Goal: Find specific page/section: Find specific page/section

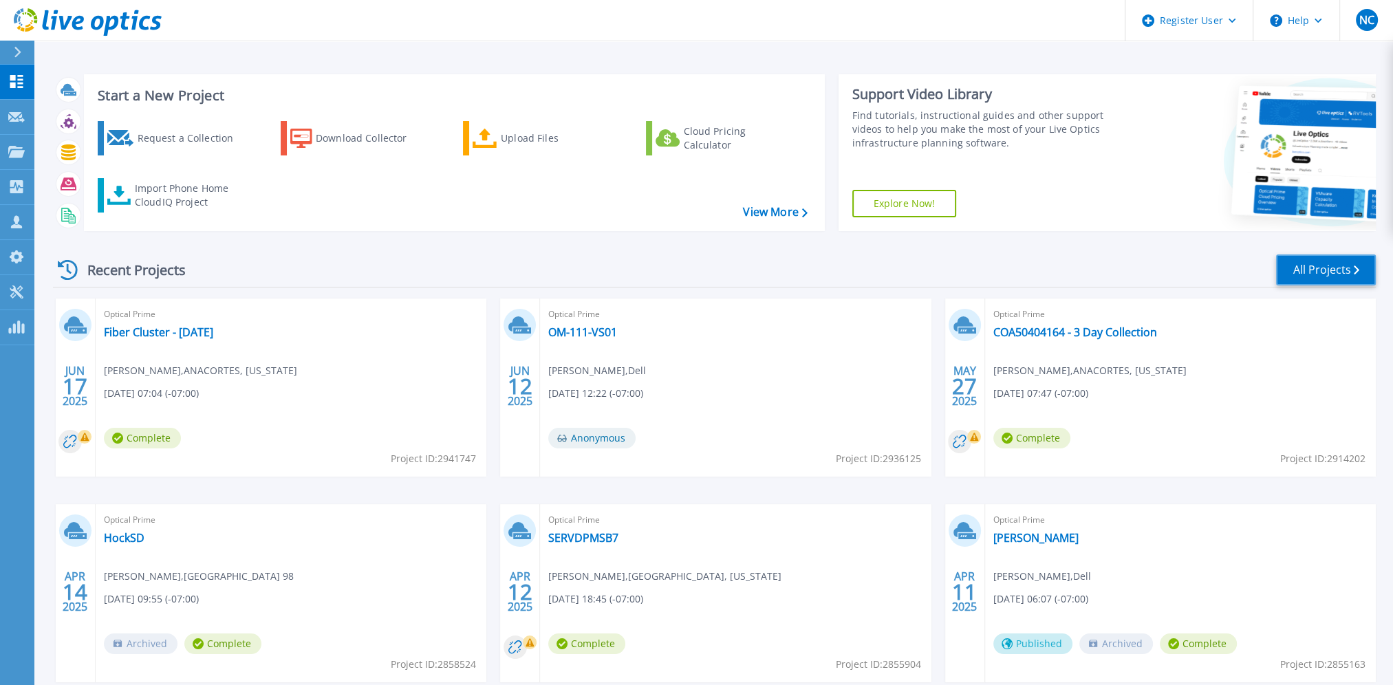
click at [1356, 275] on link "All Projects" at bounding box center [1326, 269] width 100 height 31
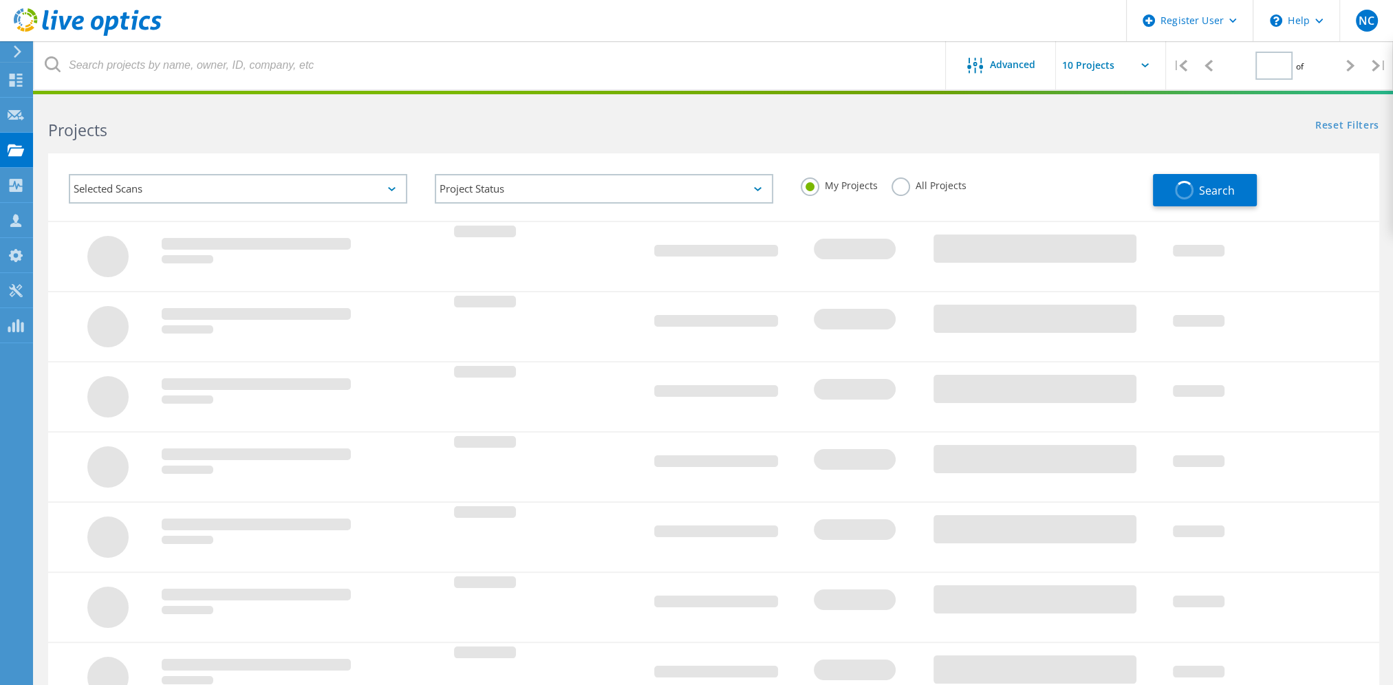
type input "1"
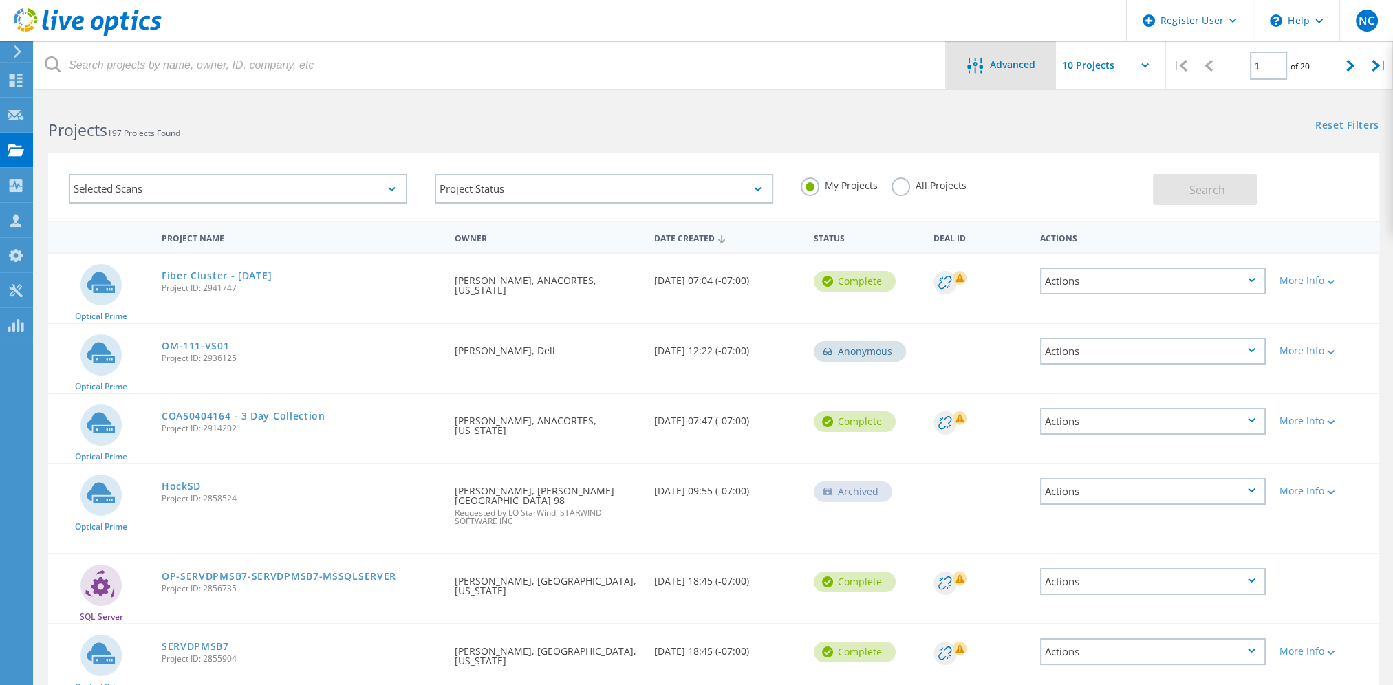
click at [1019, 60] on span "Advanced" at bounding box center [1012, 65] width 45 height 10
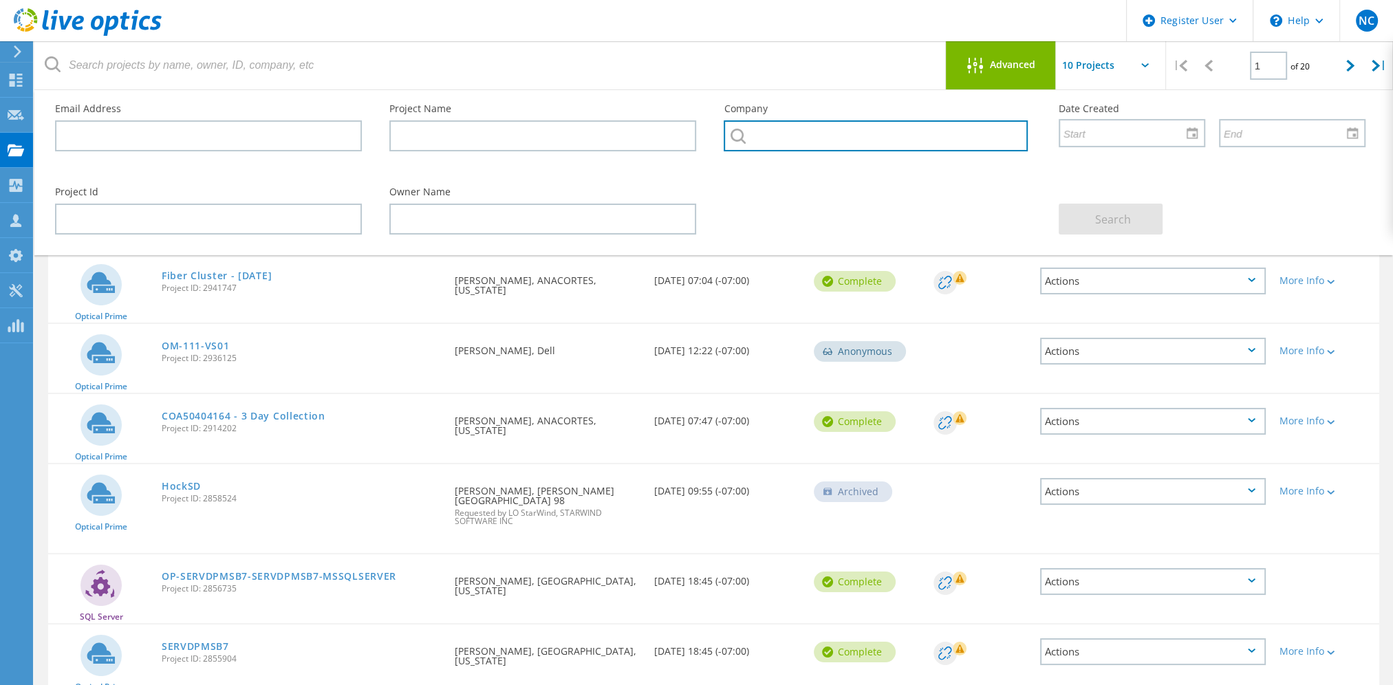
click at [803, 129] on input "text" at bounding box center [874, 135] width 303 height 31
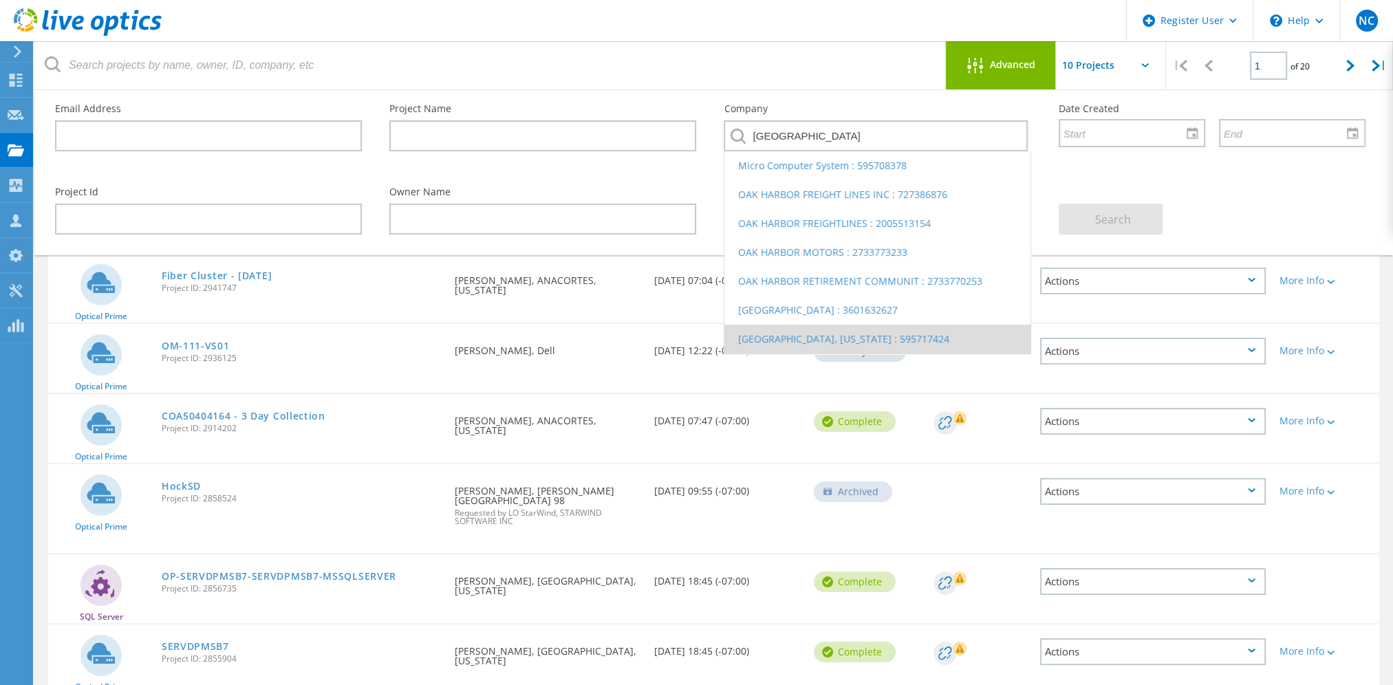
click at [798, 340] on li "[GEOGRAPHIC_DATA], [US_STATE] : 595717424" at bounding box center [876, 339] width 305 height 29
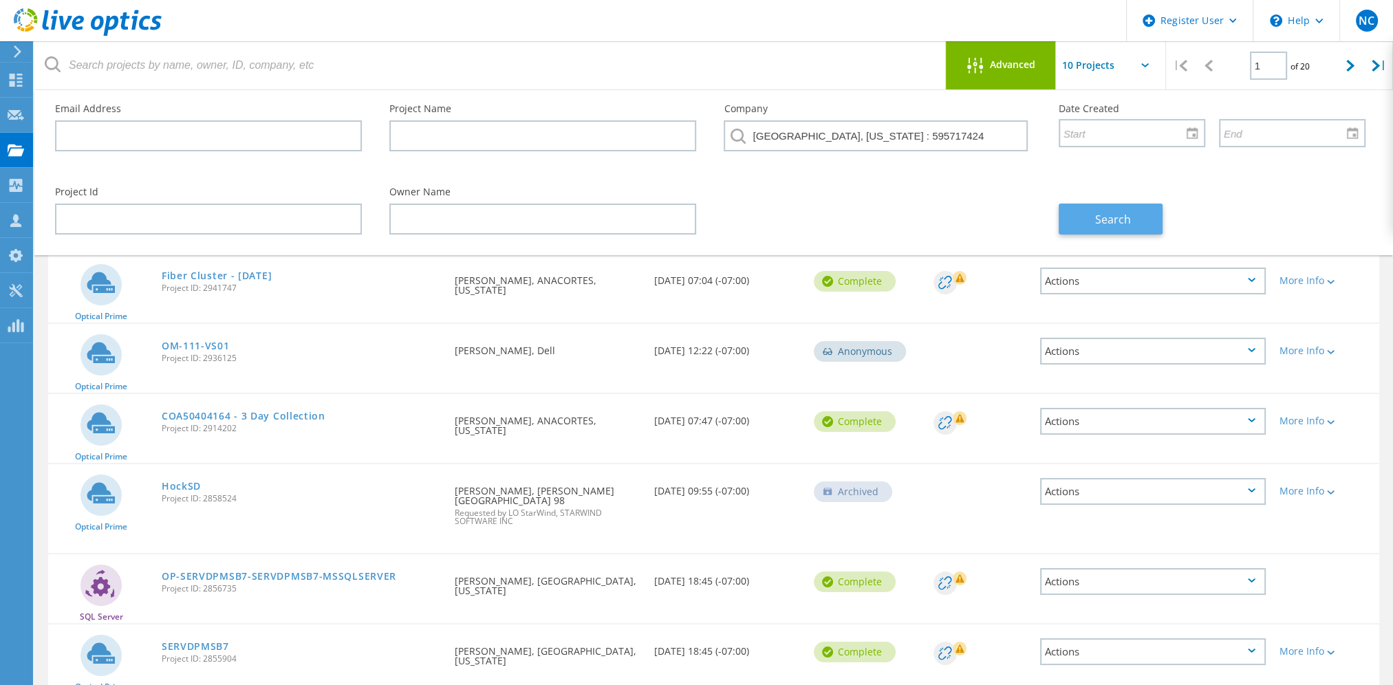
click at [1090, 226] on button "Search" at bounding box center [1110, 219] width 104 height 31
click at [977, 63] on icon at bounding box center [975, 66] width 16 height 16
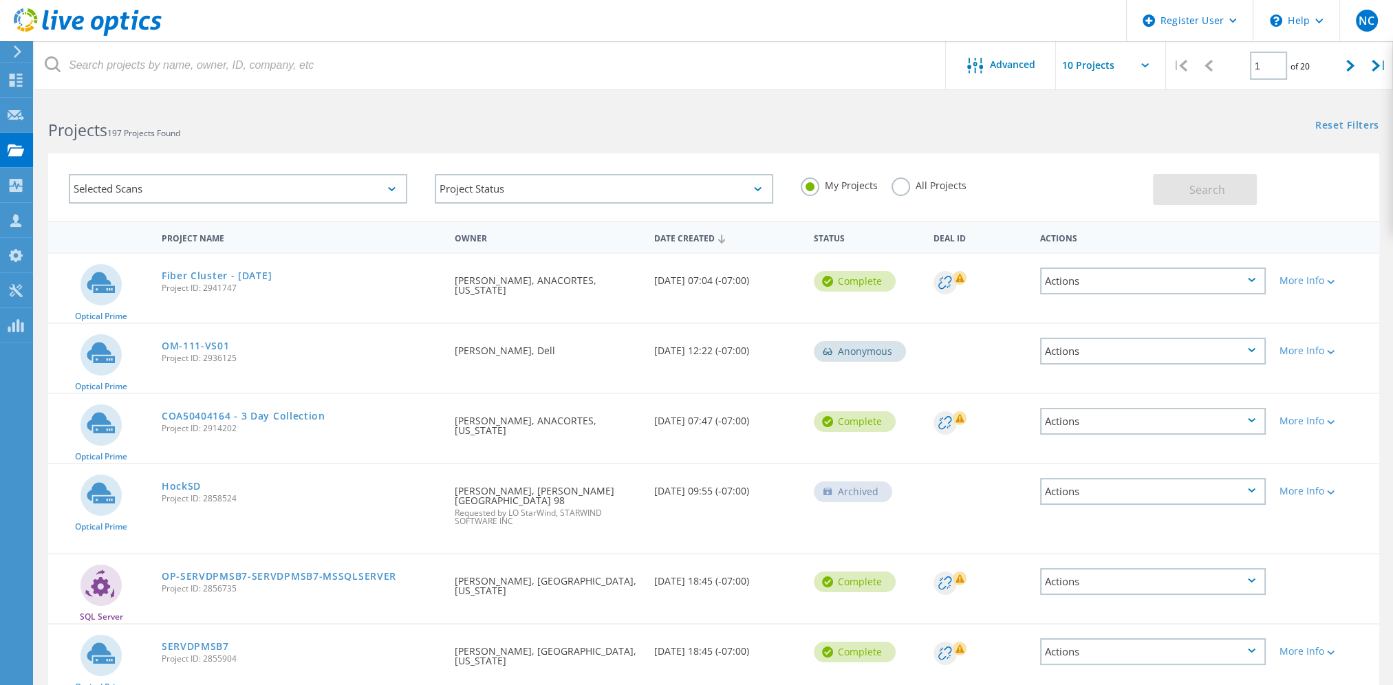
click at [905, 186] on label "All Projects" at bounding box center [928, 183] width 75 height 13
click at [0, 0] on input "All Projects" at bounding box center [0, 0] width 0 height 0
click at [999, 66] on span "Advanced" at bounding box center [1012, 65] width 45 height 10
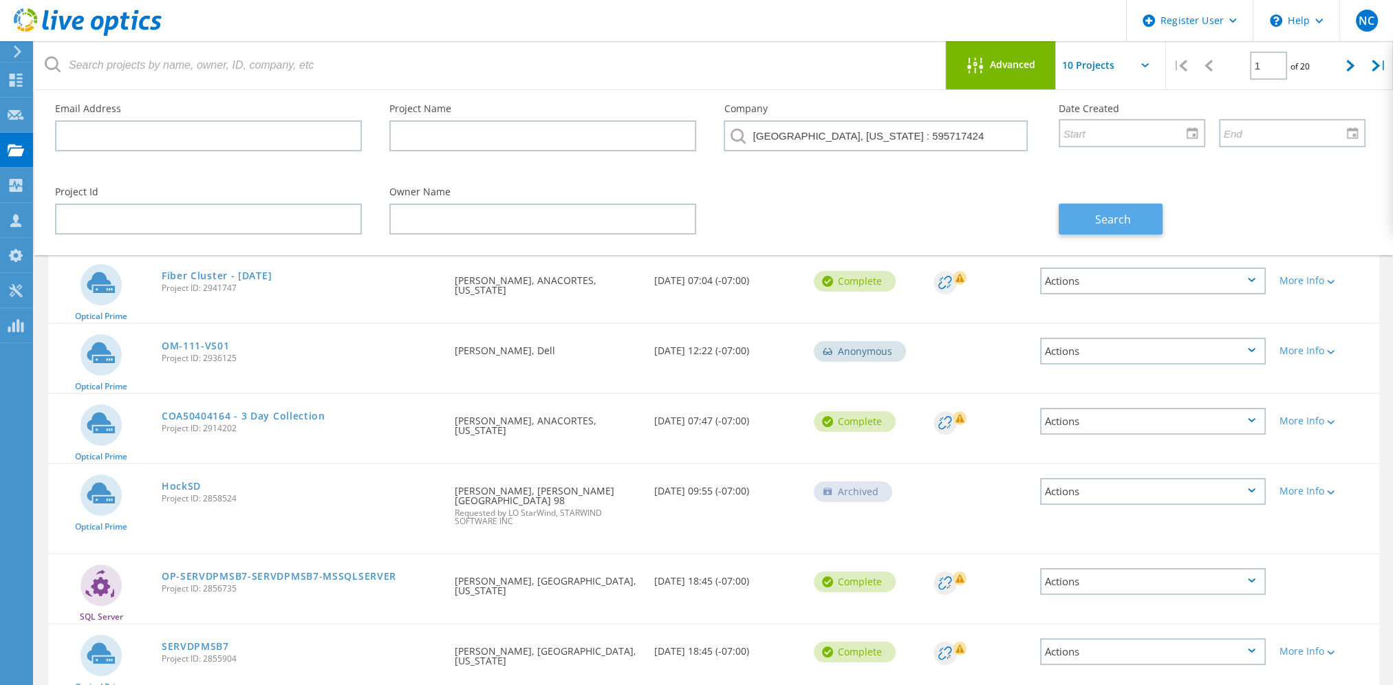
click at [1105, 217] on span "Search" at bounding box center [1113, 219] width 36 height 15
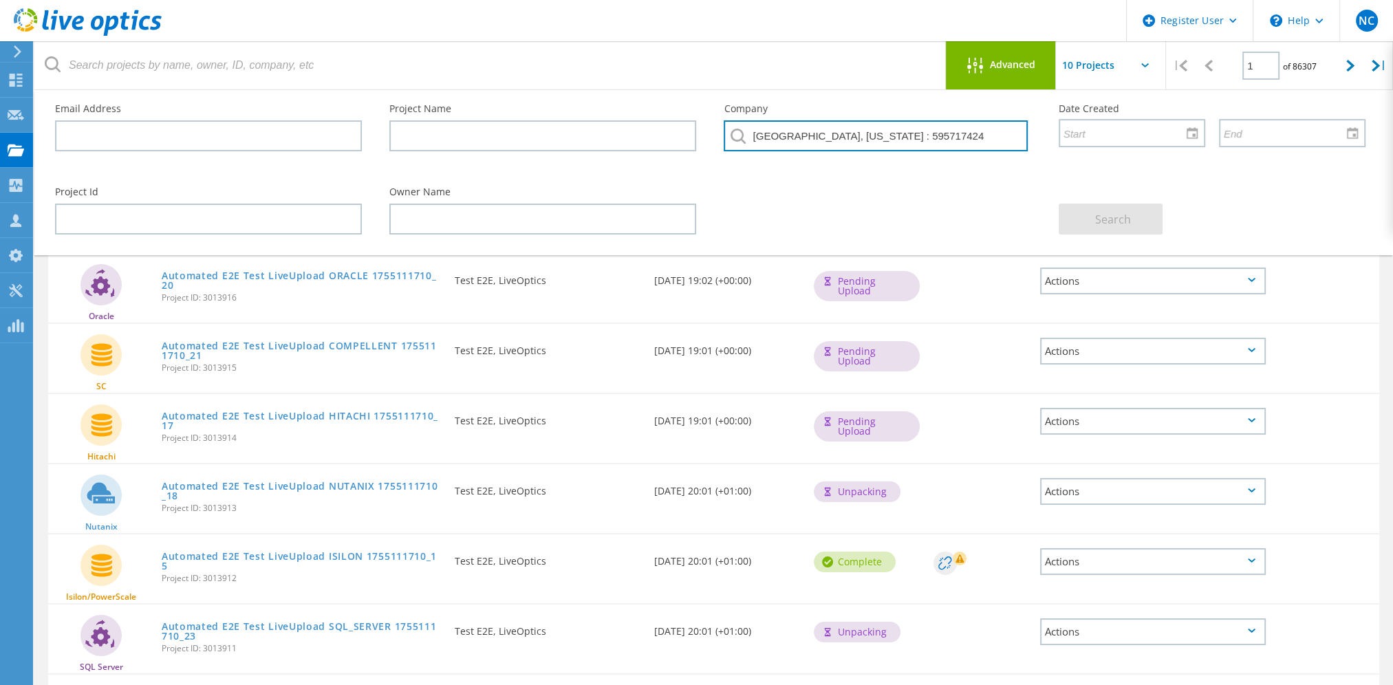
click at [763, 133] on input "[GEOGRAPHIC_DATA], [US_STATE] : 595717424" at bounding box center [874, 135] width 303 height 31
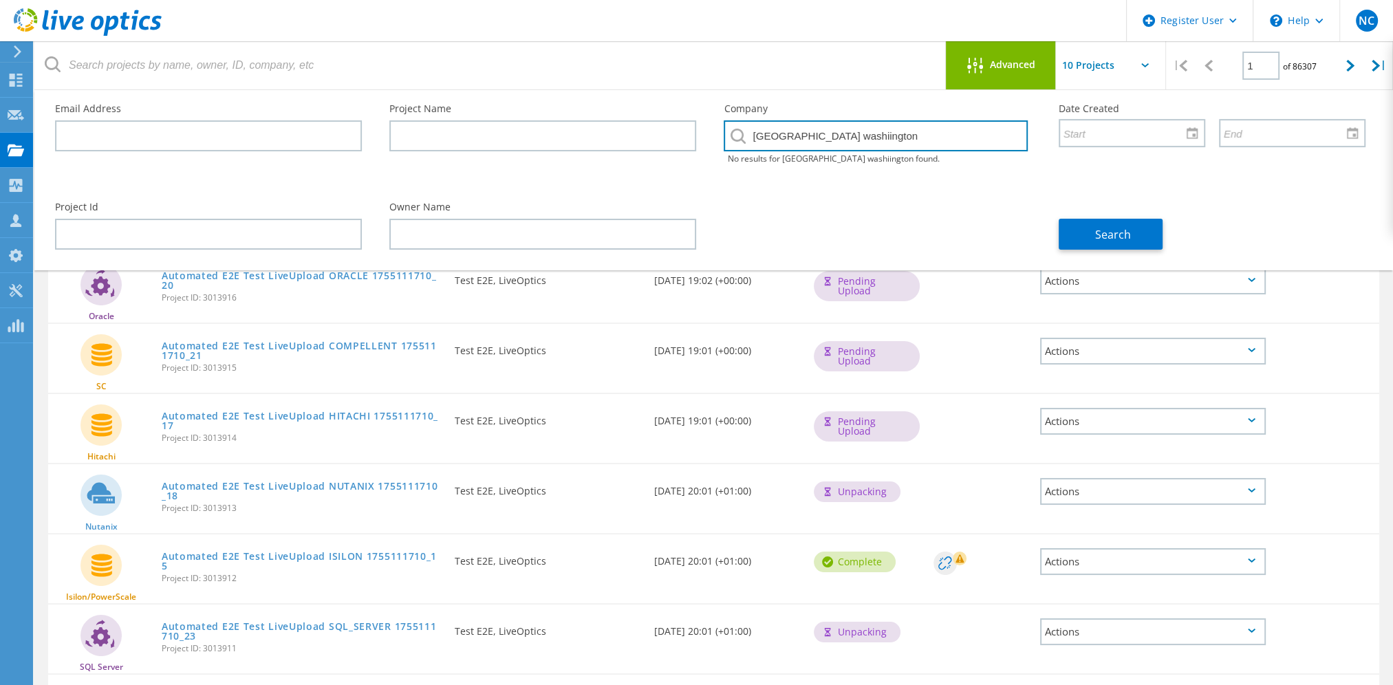
click at [843, 136] on input "[GEOGRAPHIC_DATA] washiington" at bounding box center [874, 135] width 303 height 31
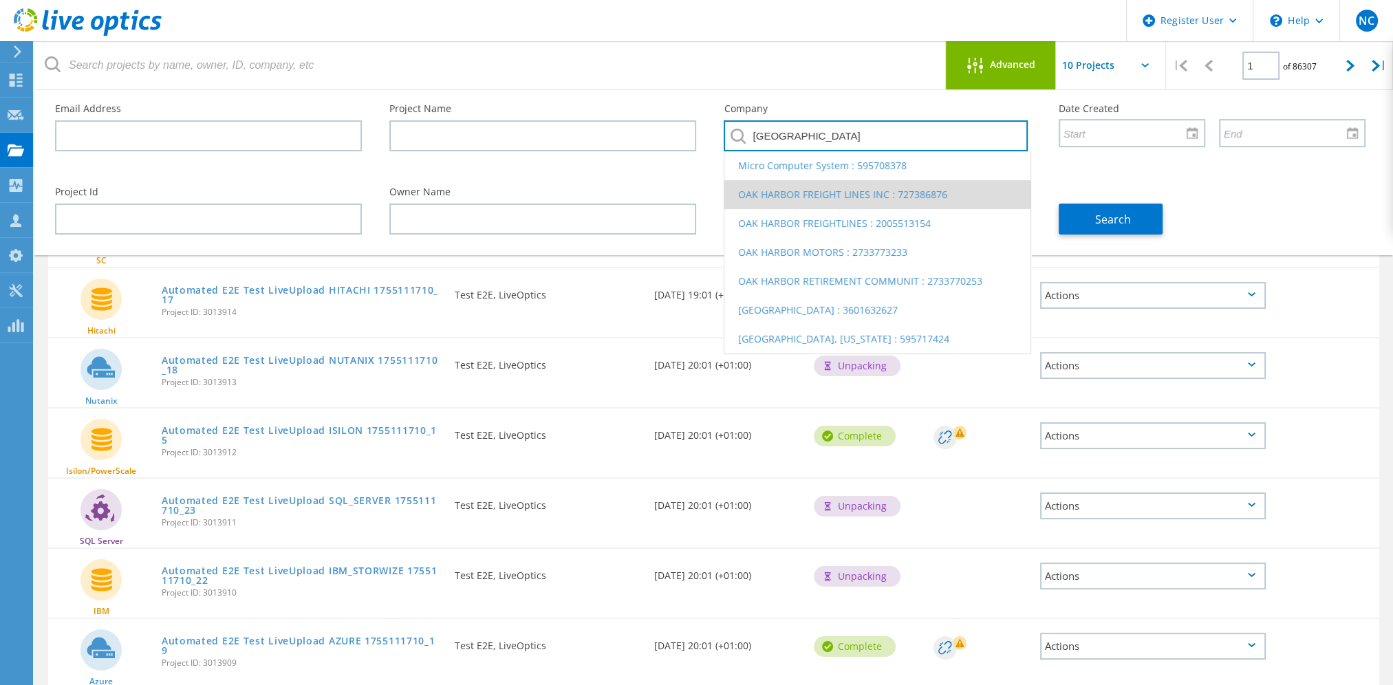
scroll to position [138, 0]
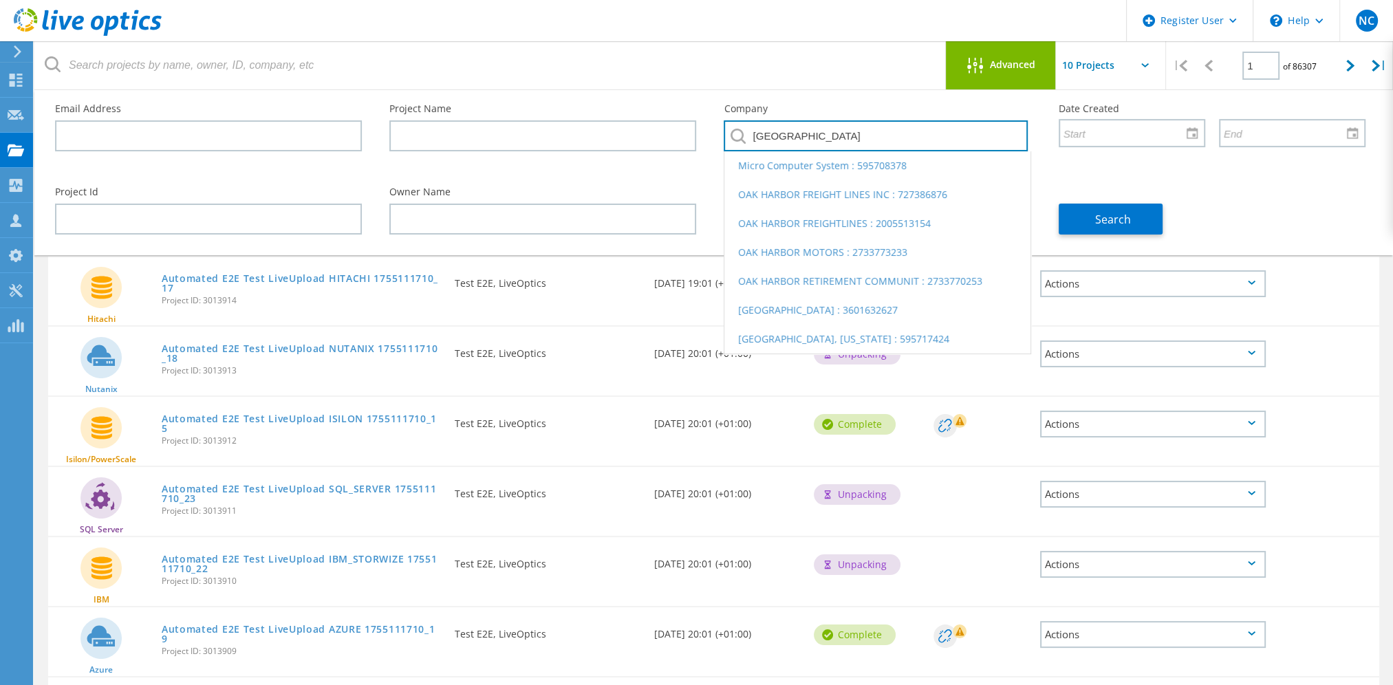
type input "[GEOGRAPHIC_DATA]"
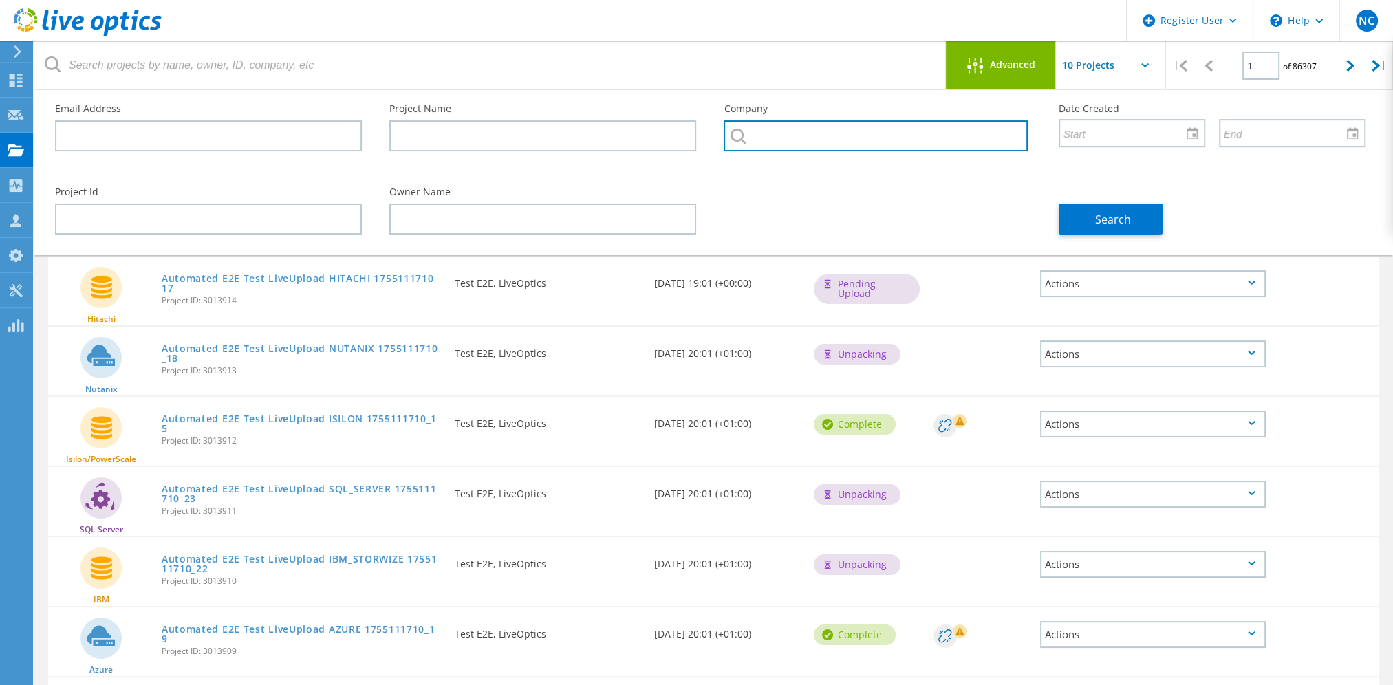
click at [770, 130] on input "text" at bounding box center [874, 135] width 303 height 31
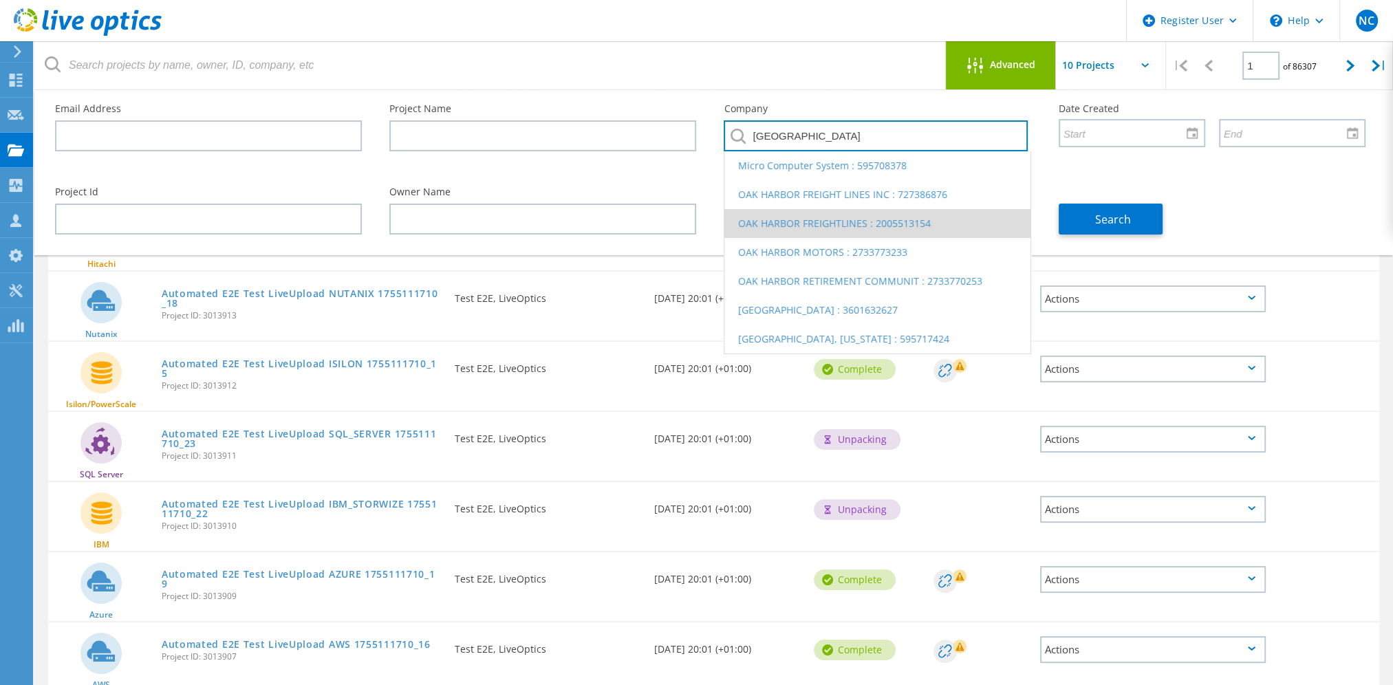
scroll to position [275, 0]
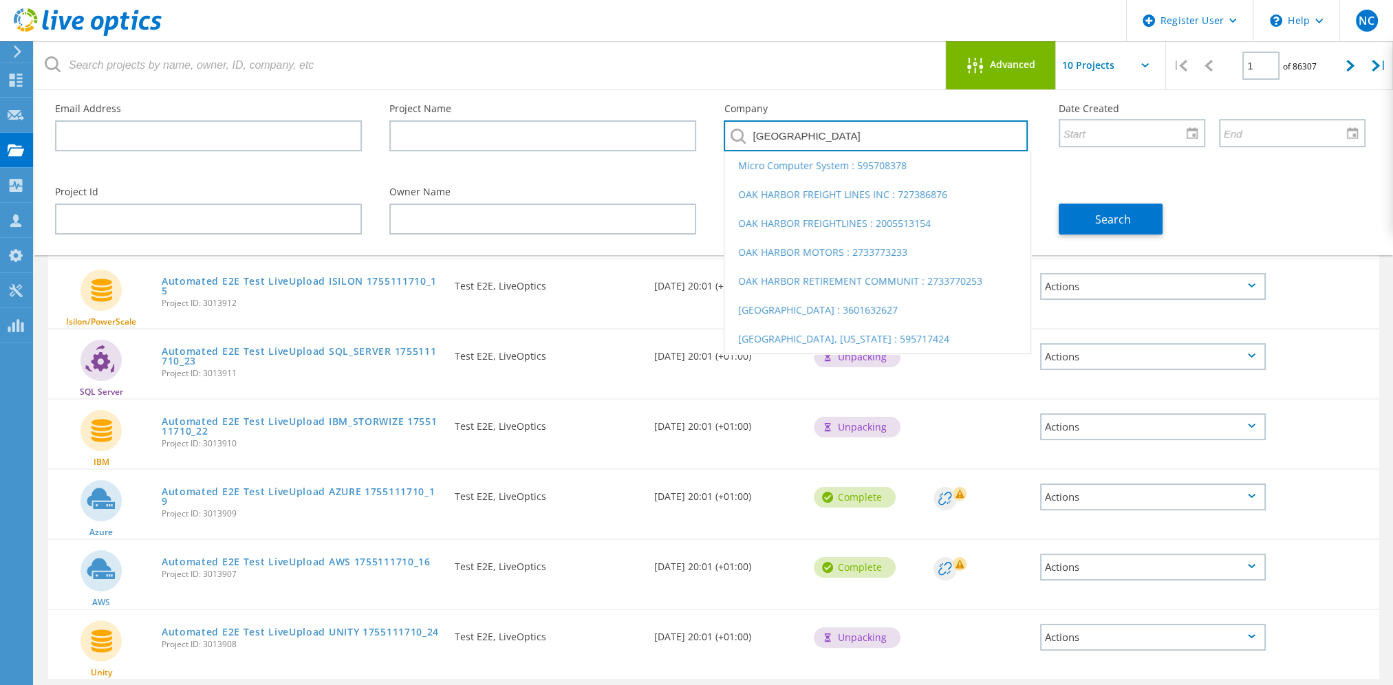
click at [865, 140] on input "[GEOGRAPHIC_DATA]" at bounding box center [874, 135] width 303 height 31
type input "[GEOGRAPHIC_DATA]"
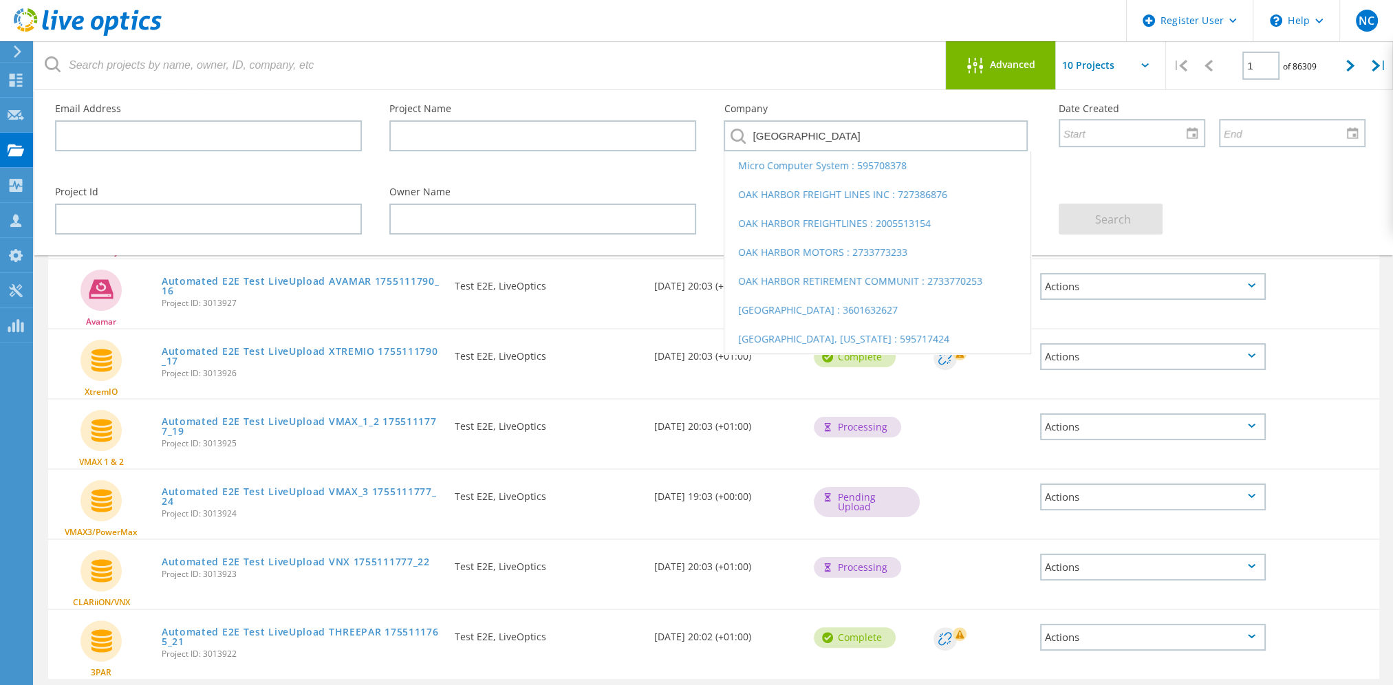
click at [697, 40] on header "Register User \n Help Explore Helpful Articles Contact Support NC Dell User [PE…" at bounding box center [696, 20] width 1393 height 41
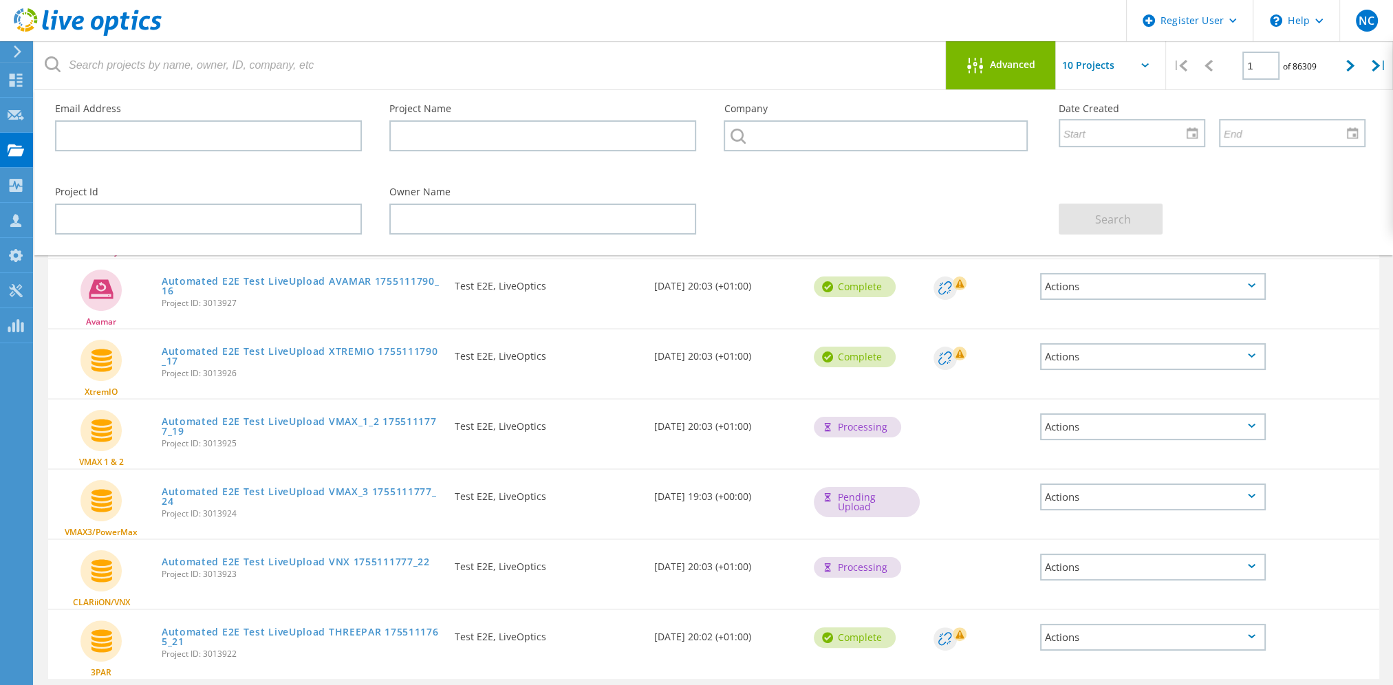
click at [404, 13] on header "Register User \n Help Explore Helpful Articles Contact Support NC Dell User [PE…" at bounding box center [696, 20] width 1393 height 41
click at [993, 67] on span "Advanced" at bounding box center [1012, 65] width 45 height 10
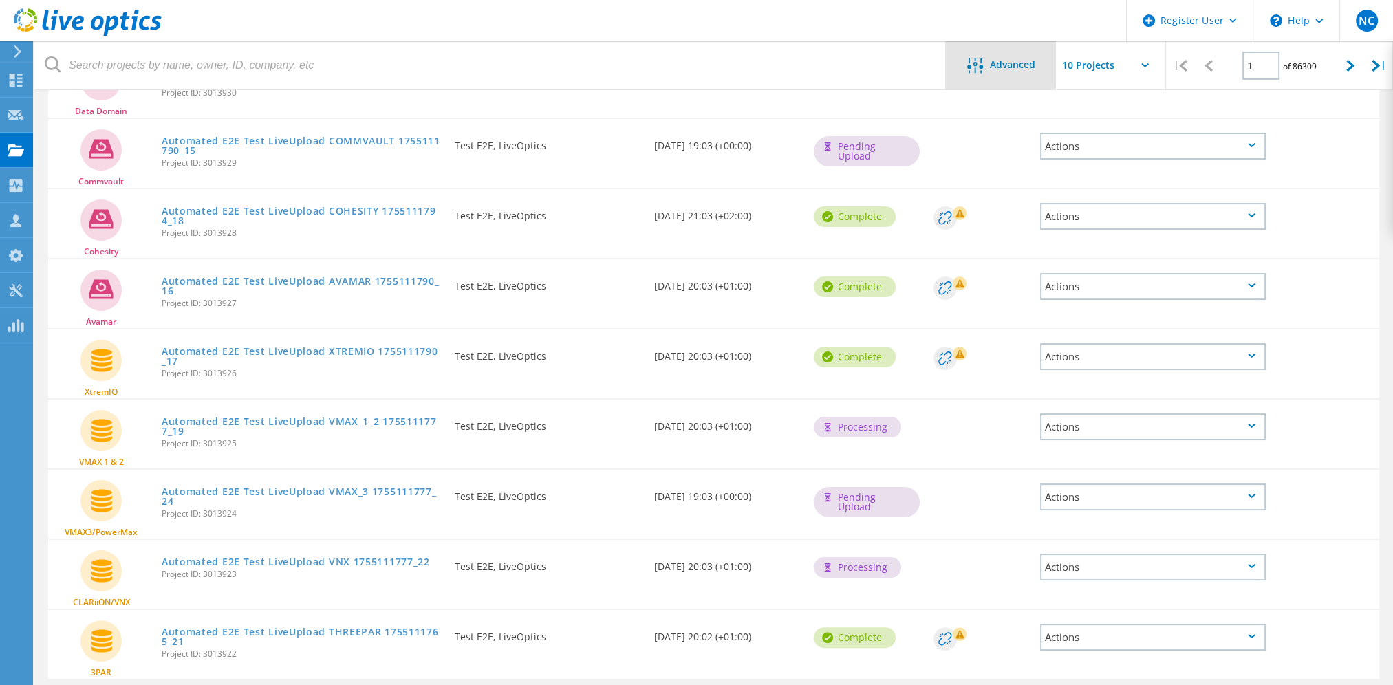
click at [993, 67] on span "Advanced" at bounding box center [1012, 65] width 45 height 10
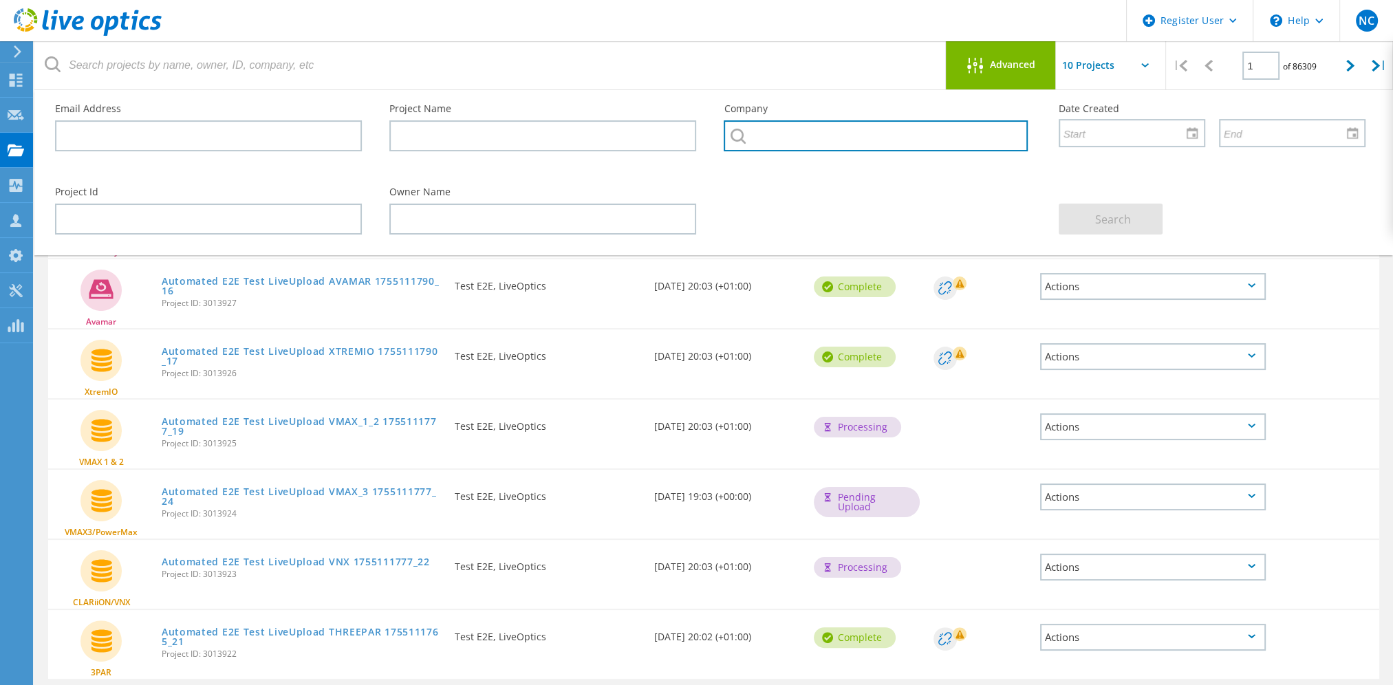
click at [843, 133] on input "text" at bounding box center [874, 135] width 303 height 31
click at [845, 134] on input "text" at bounding box center [874, 135] width 303 height 31
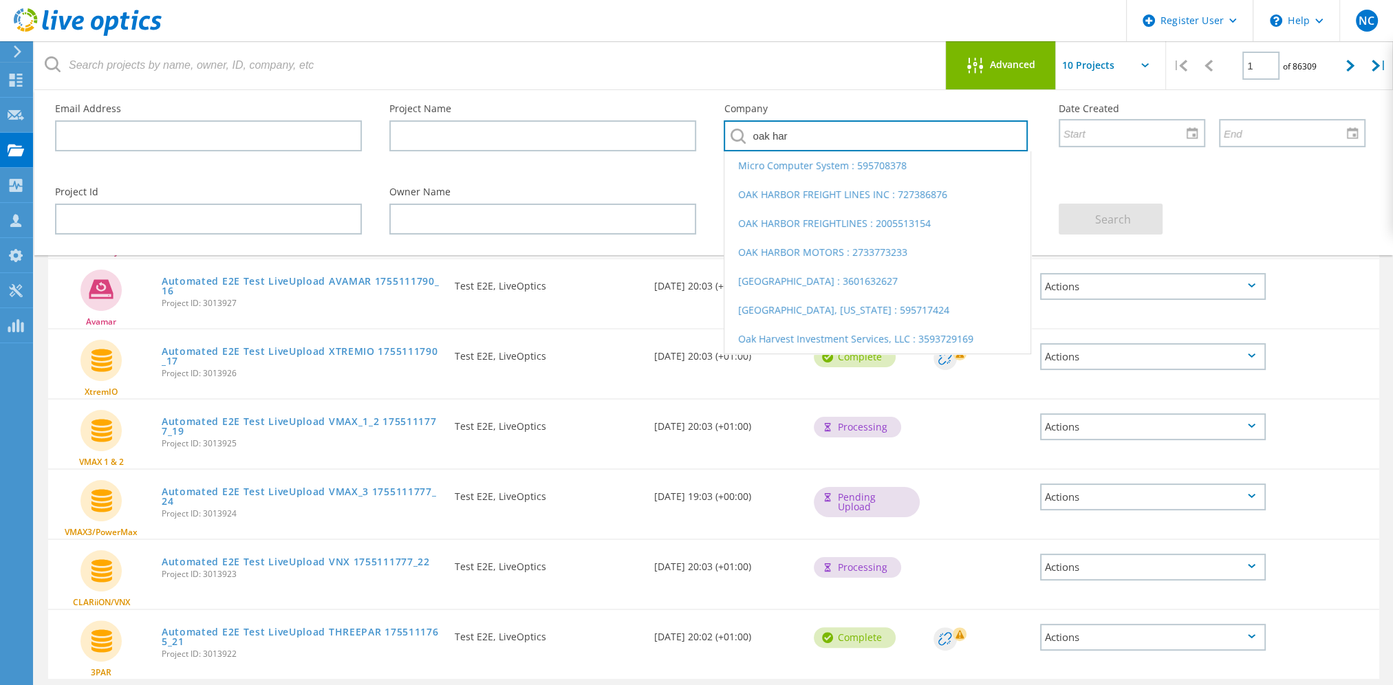
type input "oak har"
click at [704, 32] on header "Register User \n Help Explore Helpful Articles Contact Support NC Dell User [PE…" at bounding box center [696, 20] width 1393 height 41
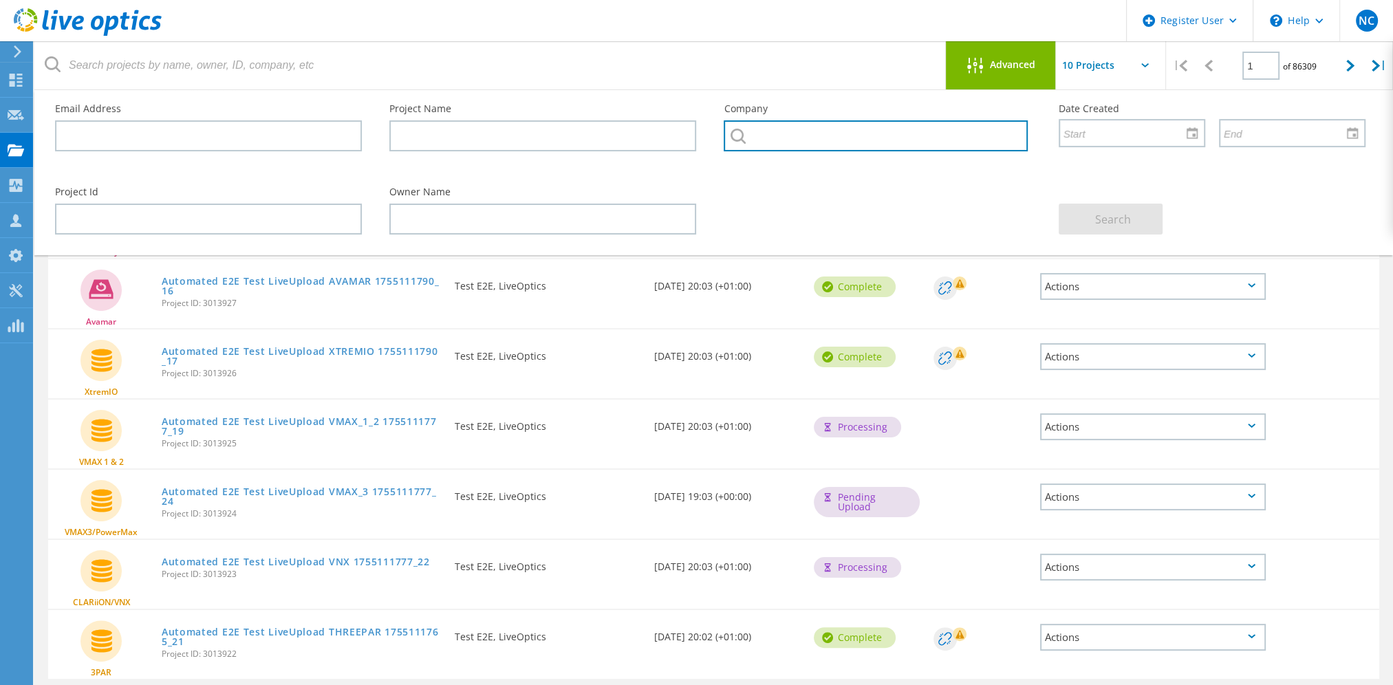
click at [873, 146] on input "text" at bounding box center [874, 135] width 303 height 31
paste input "[GEOGRAPHIC_DATA], [US_STATE]"
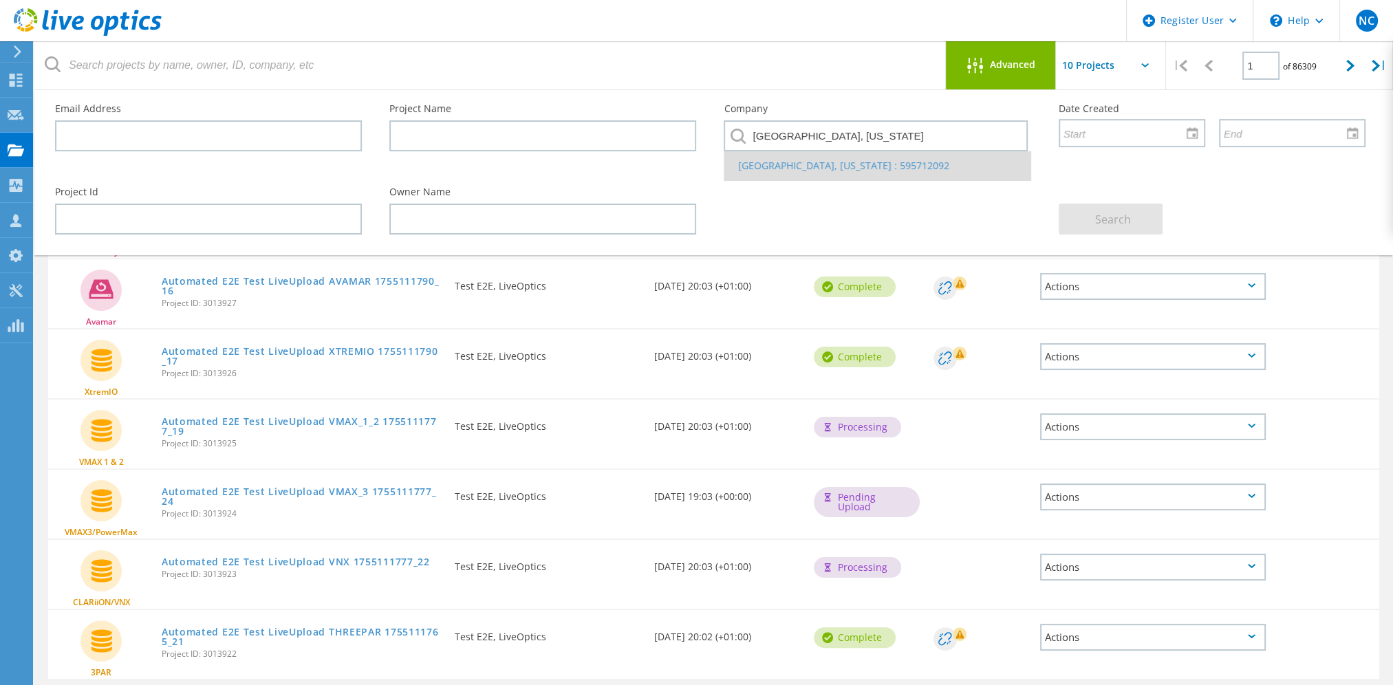
click at [867, 163] on li "[GEOGRAPHIC_DATA], [US_STATE] : 595712092" at bounding box center [876, 165] width 305 height 29
type input "[GEOGRAPHIC_DATA], [US_STATE] : 595712092"
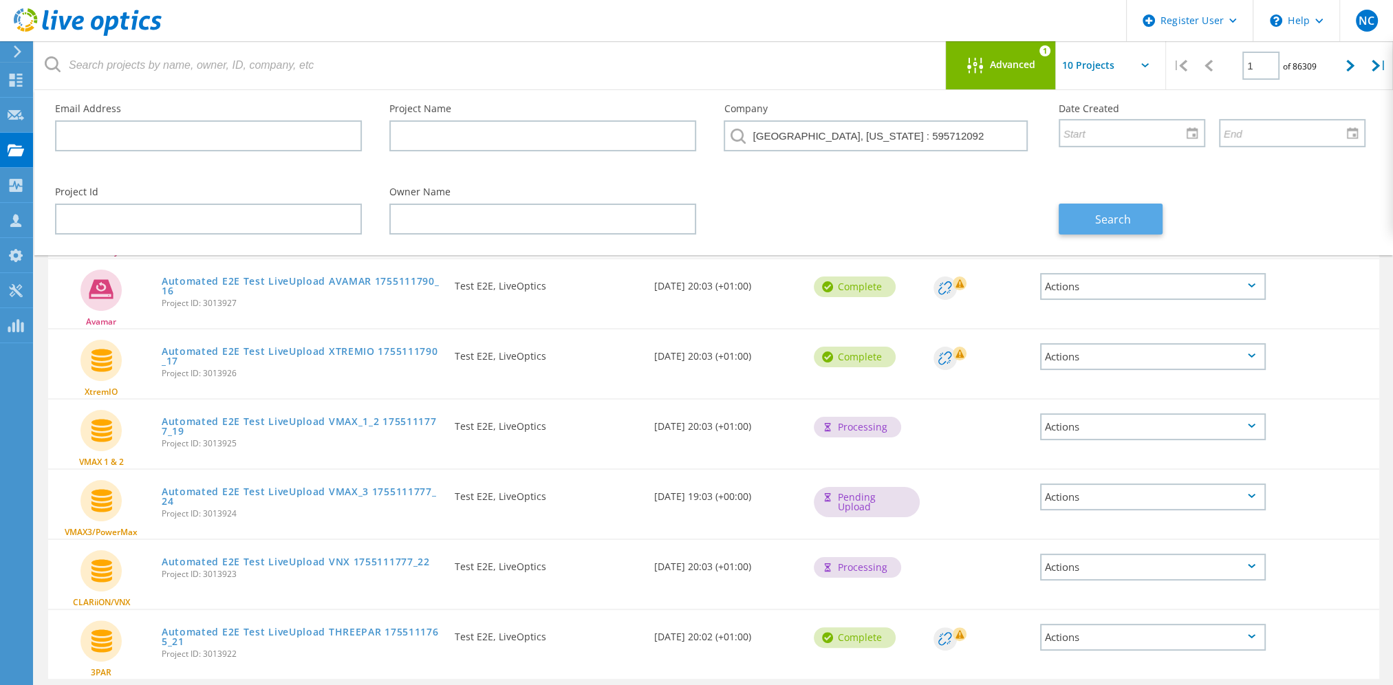
click at [1117, 216] on span "Search" at bounding box center [1113, 219] width 36 height 15
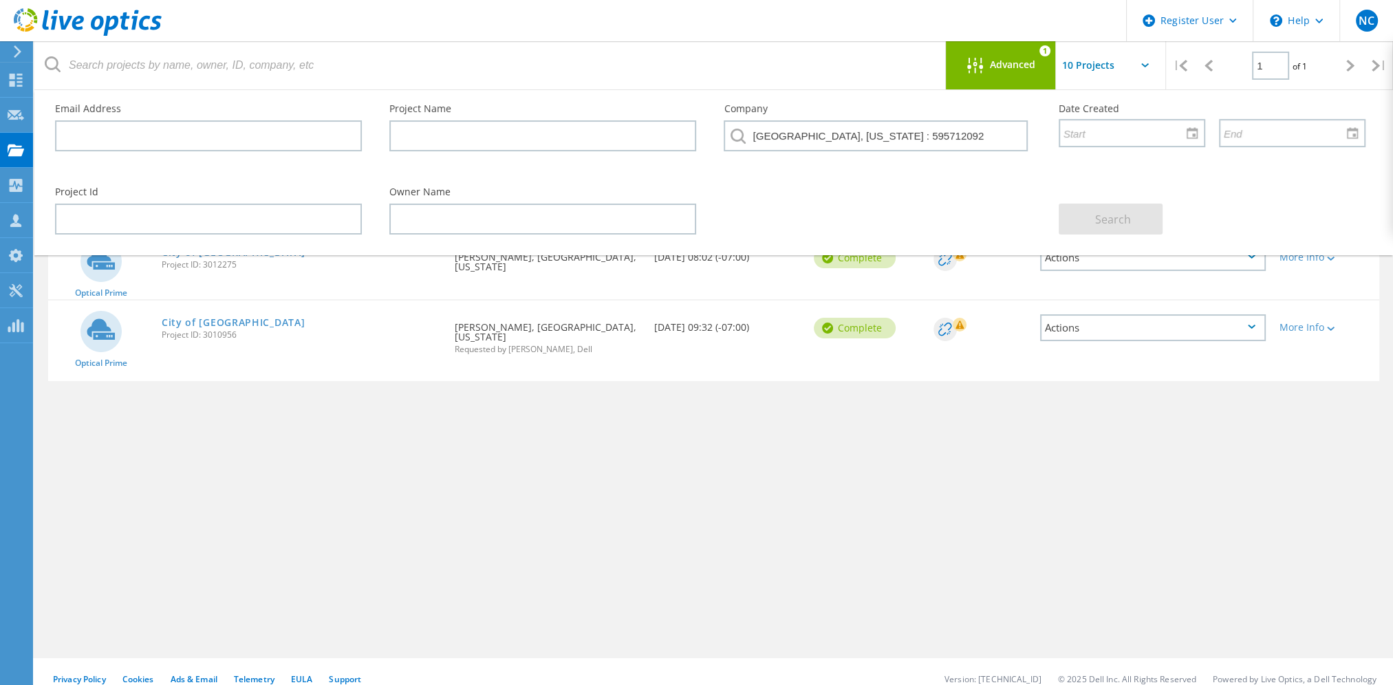
scroll to position [0, 0]
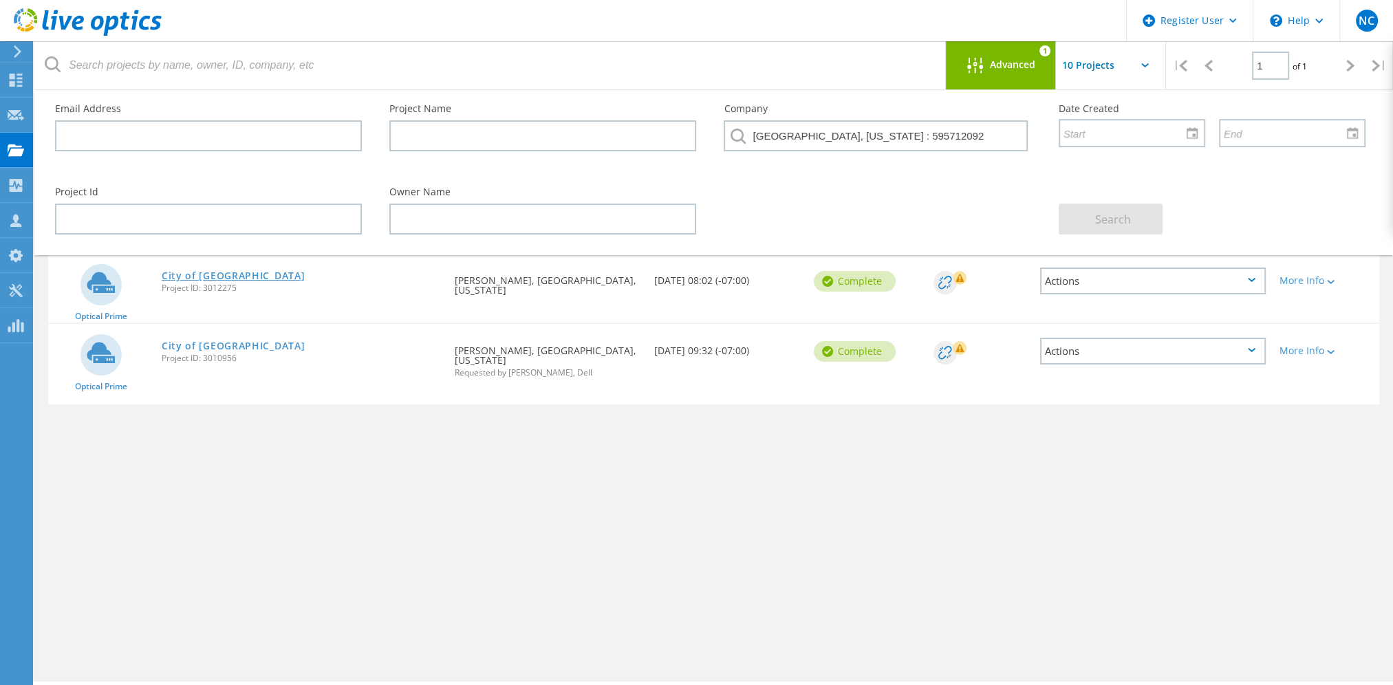
click at [235, 274] on link "City of [GEOGRAPHIC_DATA]" at bounding box center [234, 276] width 144 height 10
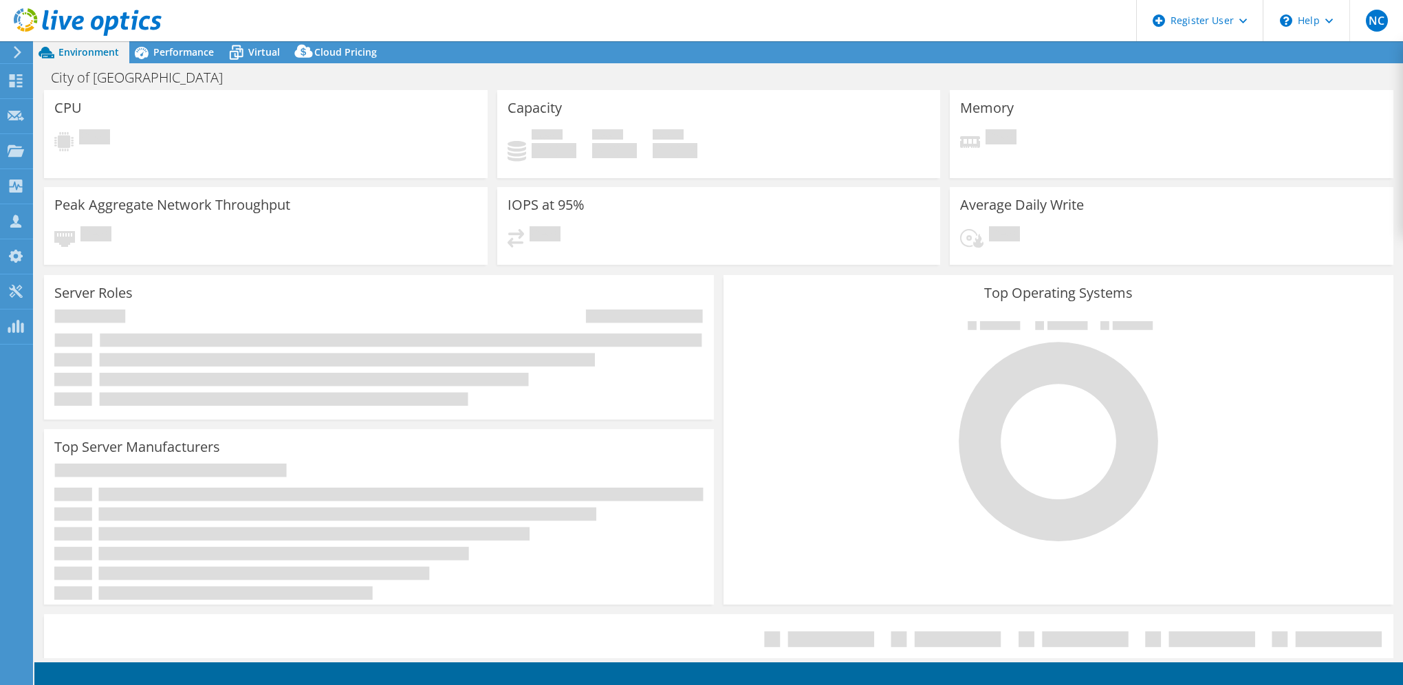
select select "USD"
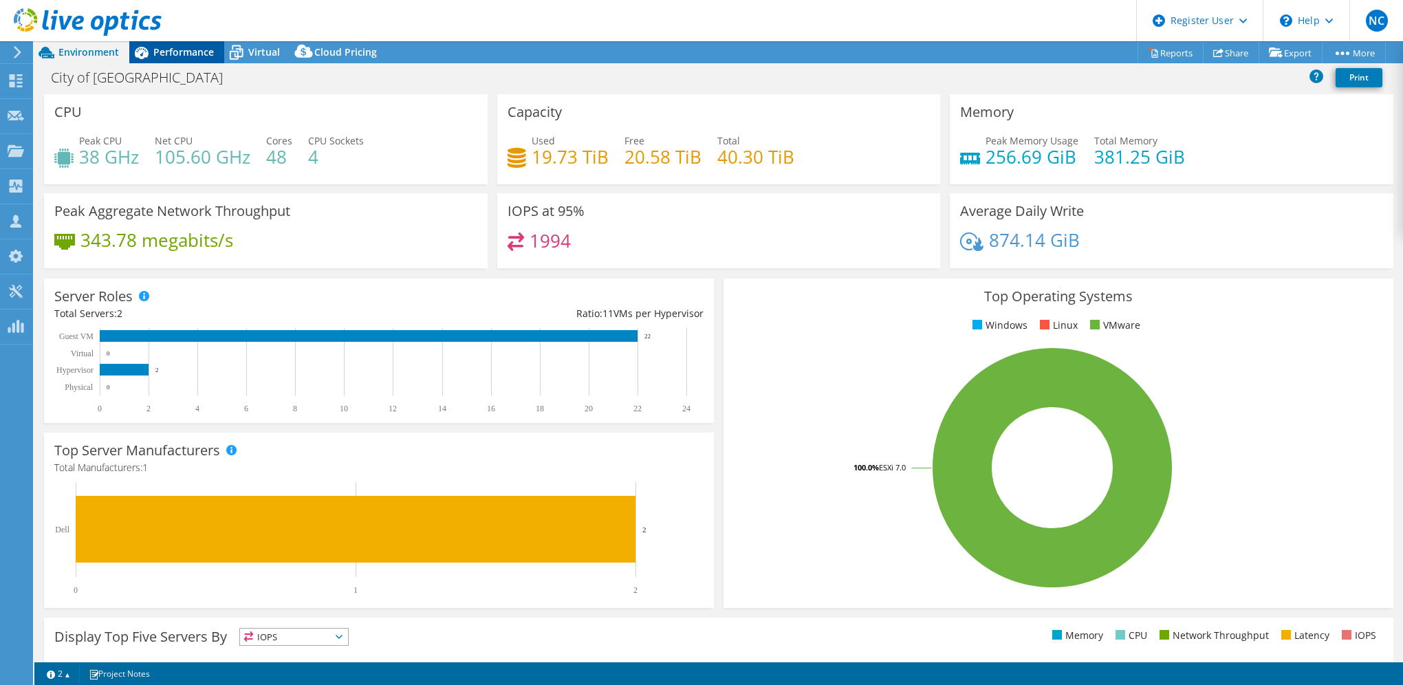
click at [182, 51] on span "Performance" at bounding box center [183, 51] width 61 height 13
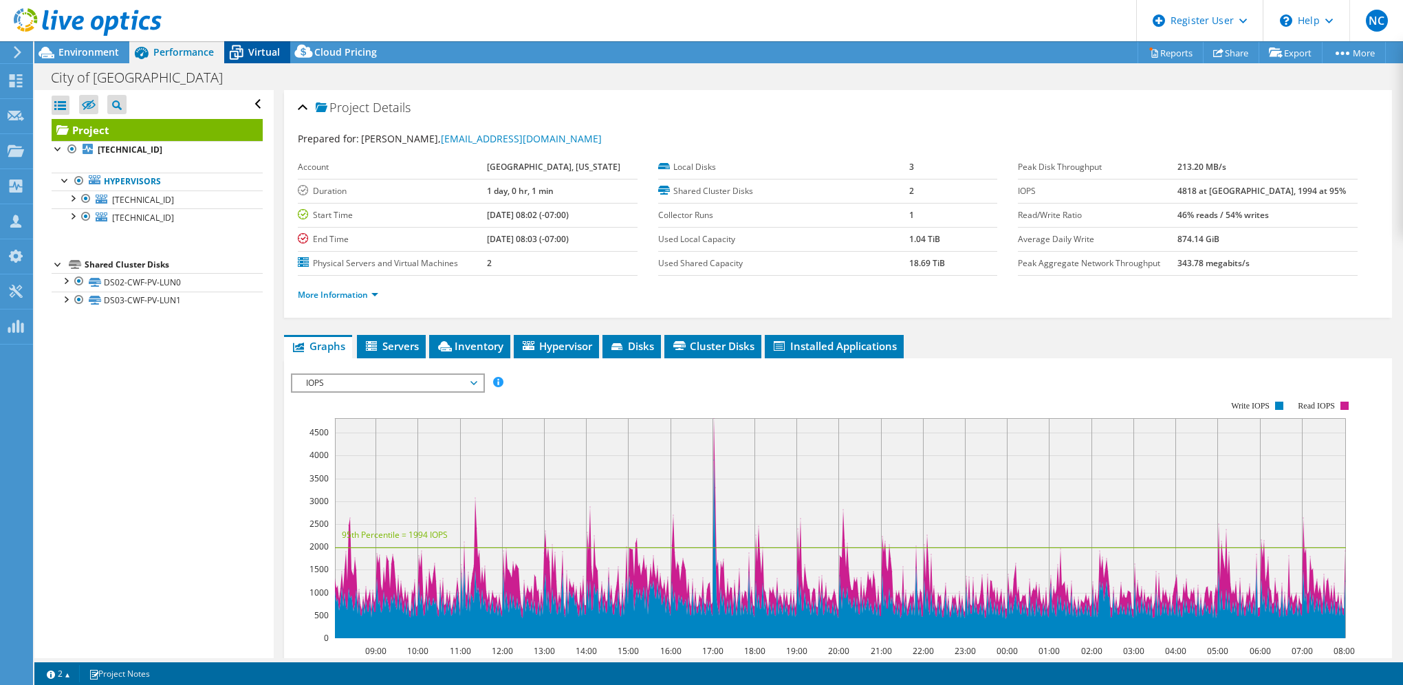
click at [243, 50] on icon at bounding box center [236, 53] width 24 height 24
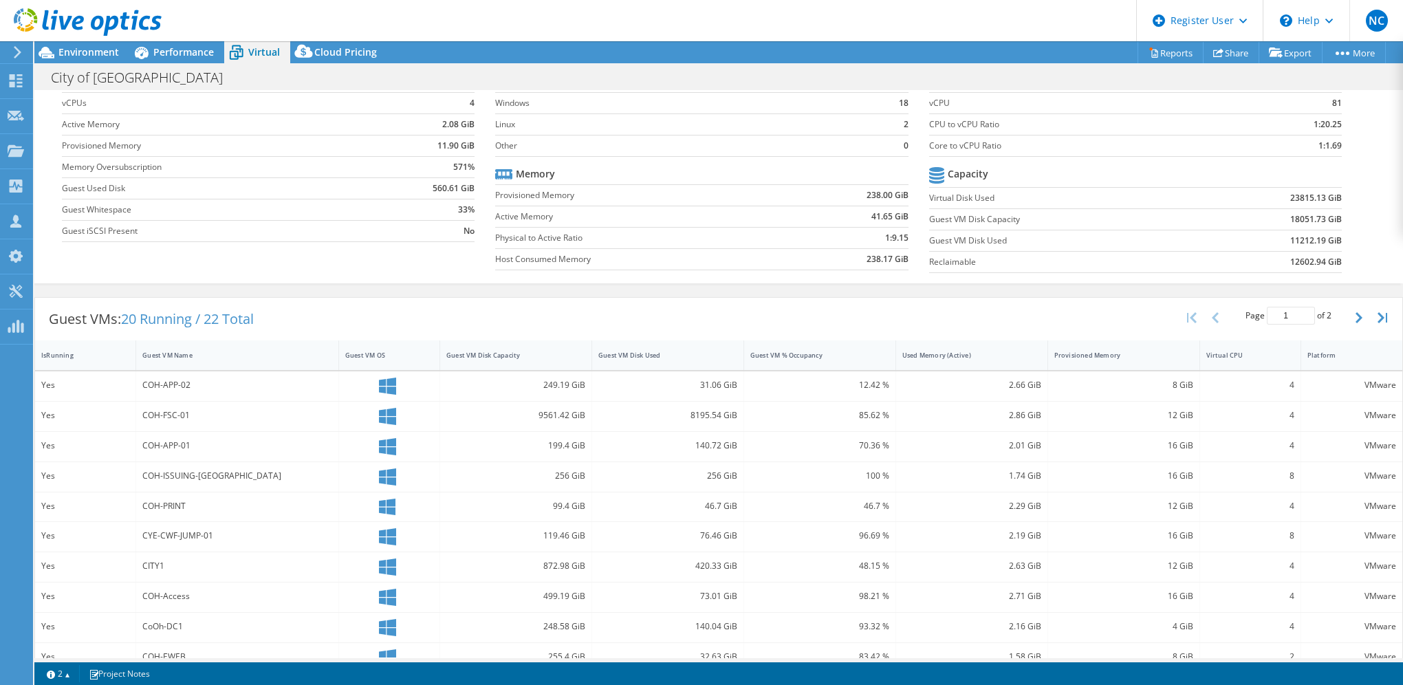
scroll to position [138, 0]
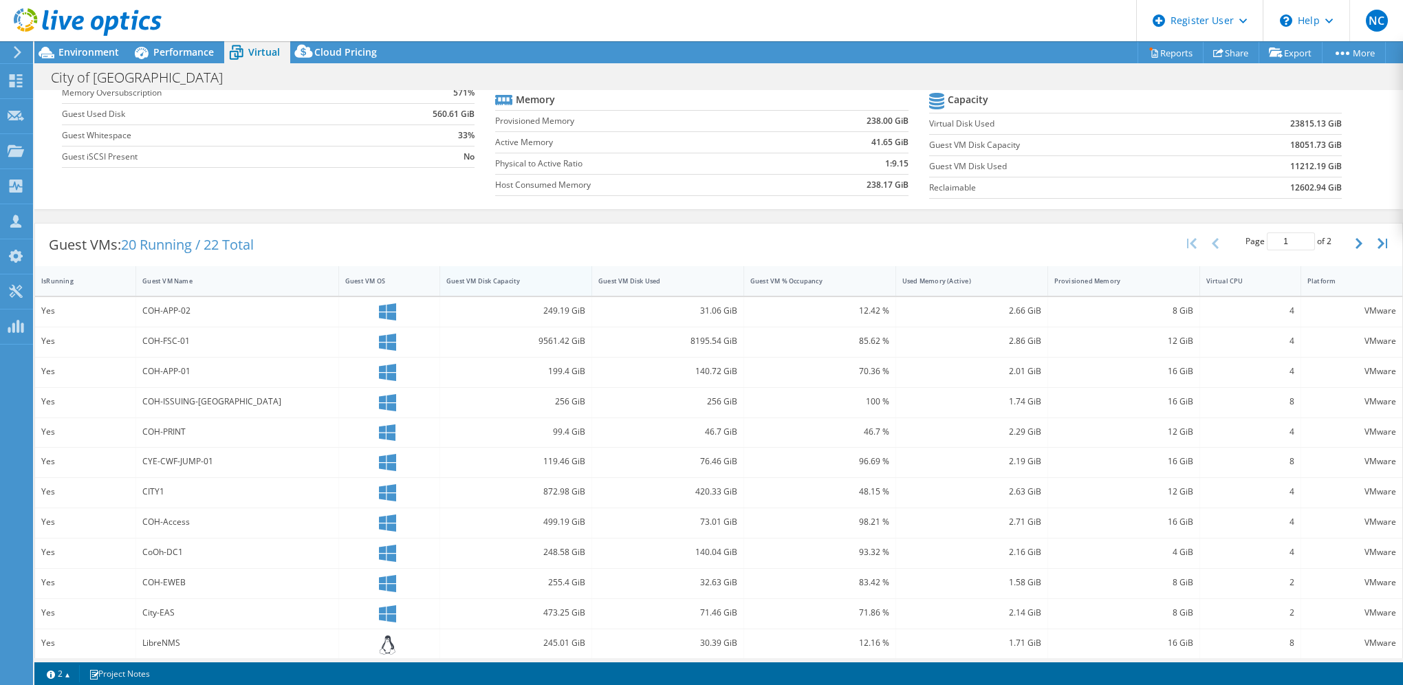
click at [514, 276] on div "Guest VM Disk Capacity" at bounding box center [507, 280] width 122 height 9
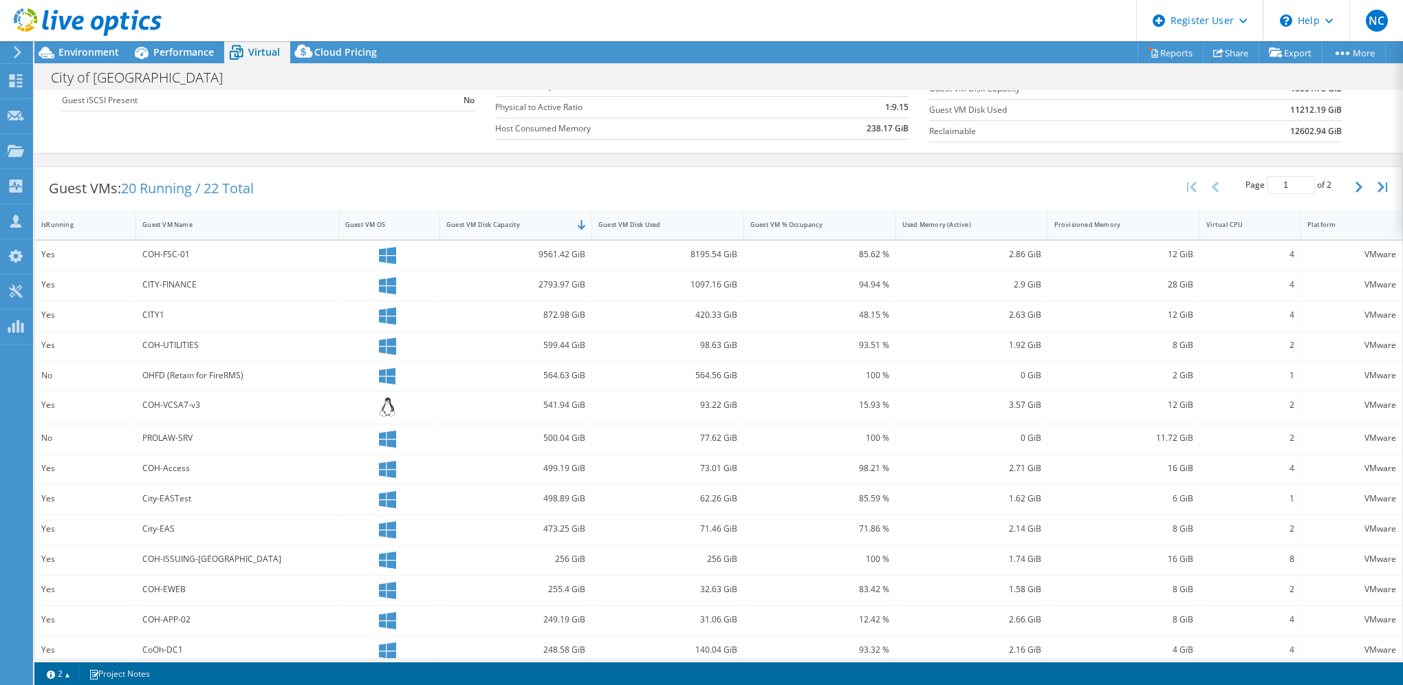
scroll to position [237, 0]
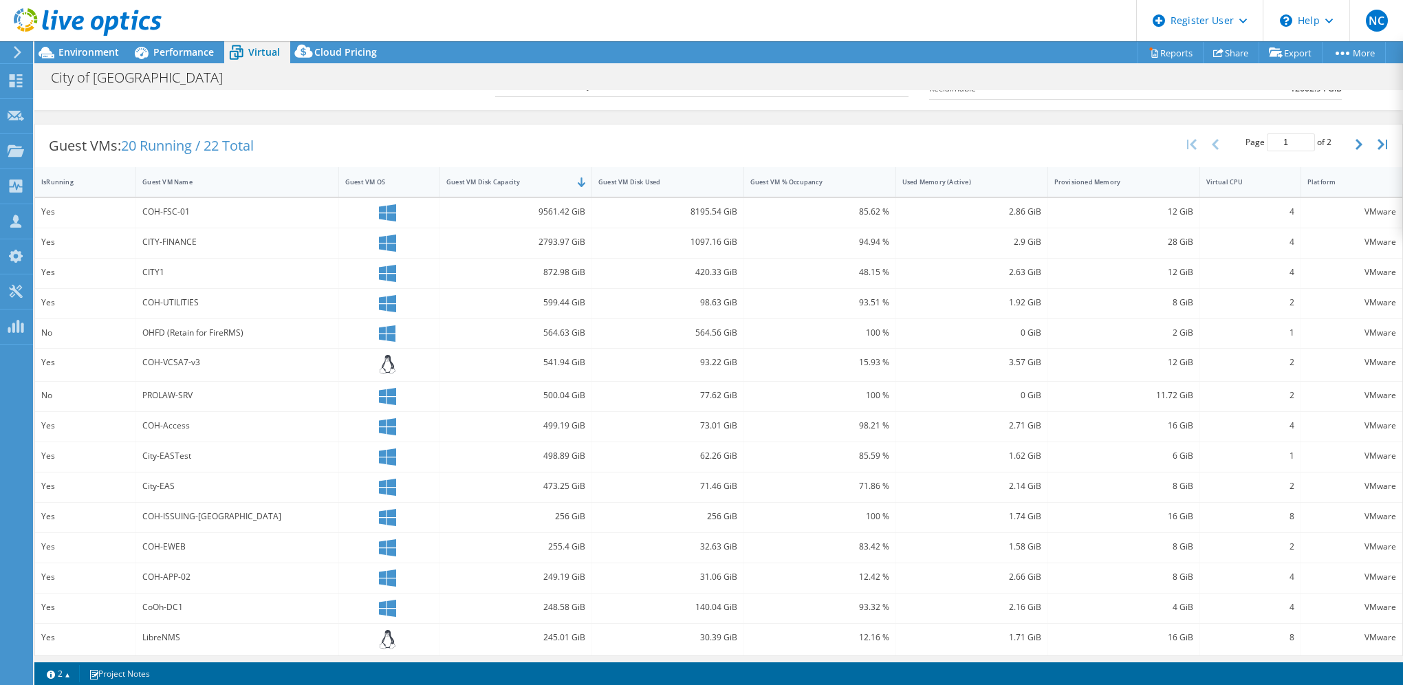
click at [268, 43] on div "Virtual" at bounding box center [257, 52] width 66 height 22
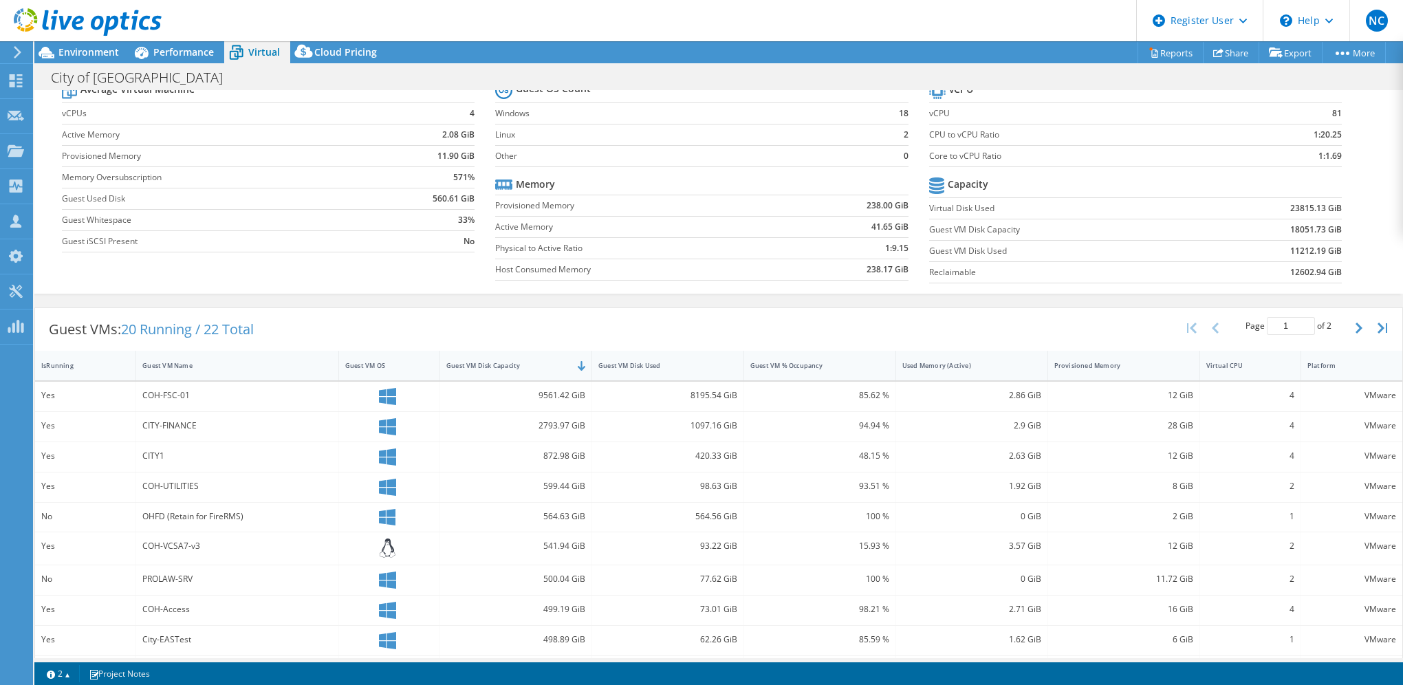
scroll to position [0, 0]
